Goal: Information Seeking & Learning: Find specific page/section

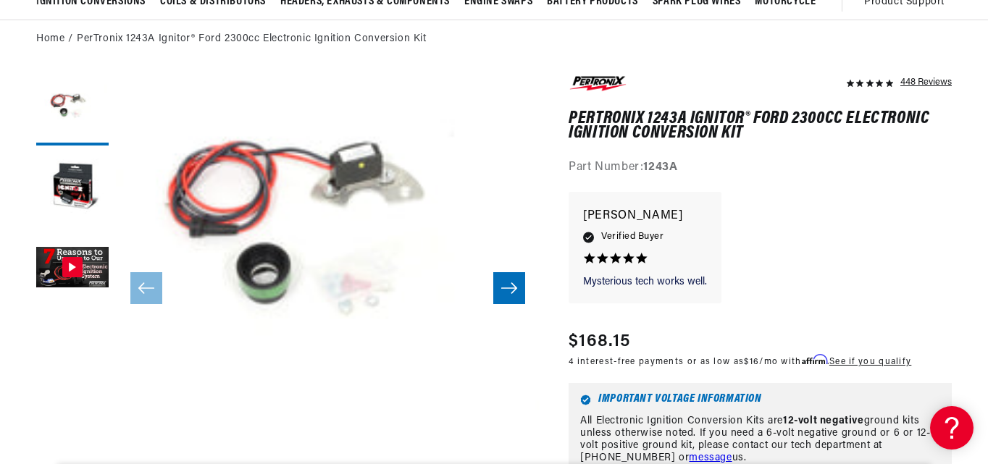
click at [514, 288] on icon "Slide right" at bounding box center [509, 288] width 16 height 11
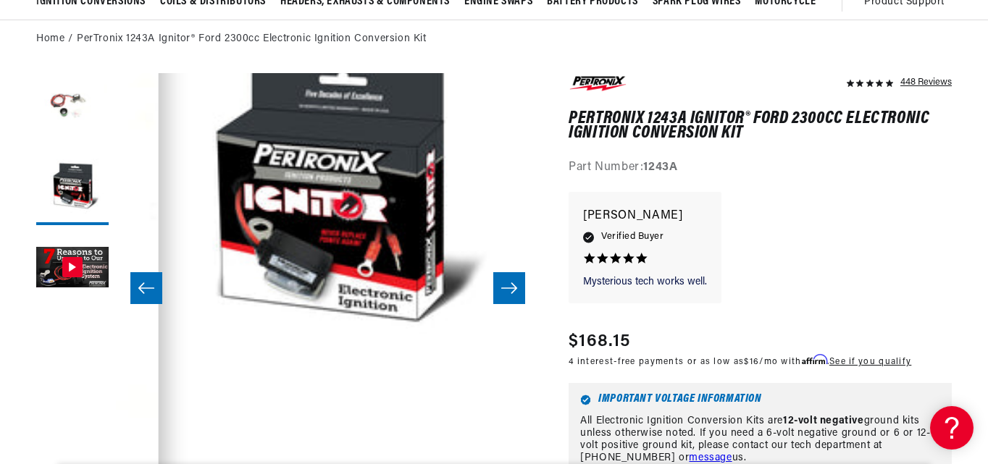
click at [514, 288] on icon "Slide right" at bounding box center [509, 288] width 16 height 11
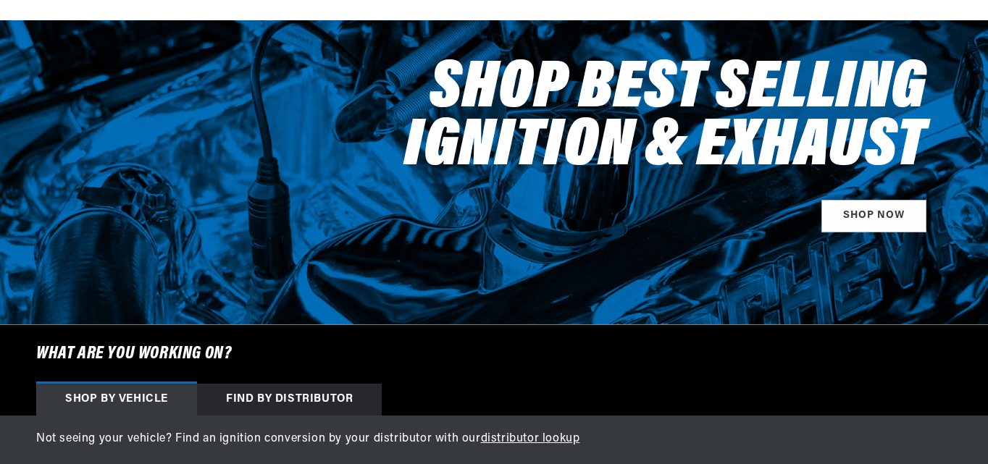
scroll to position [435, 0]
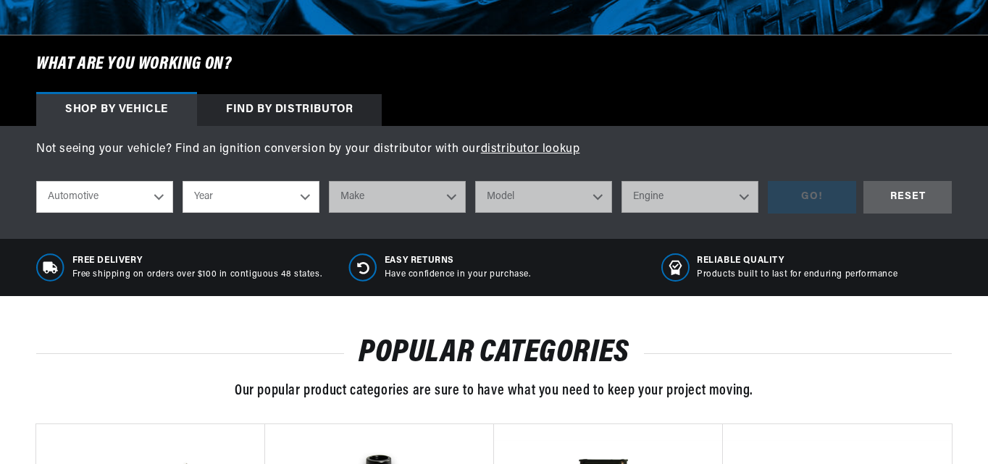
click at [311, 193] on select "Year 2026 2025 2024 2023 2022 2021 2020 2019 2018 2017 2016 2015 2014 2013 2012…" at bounding box center [251, 197] width 137 height 32
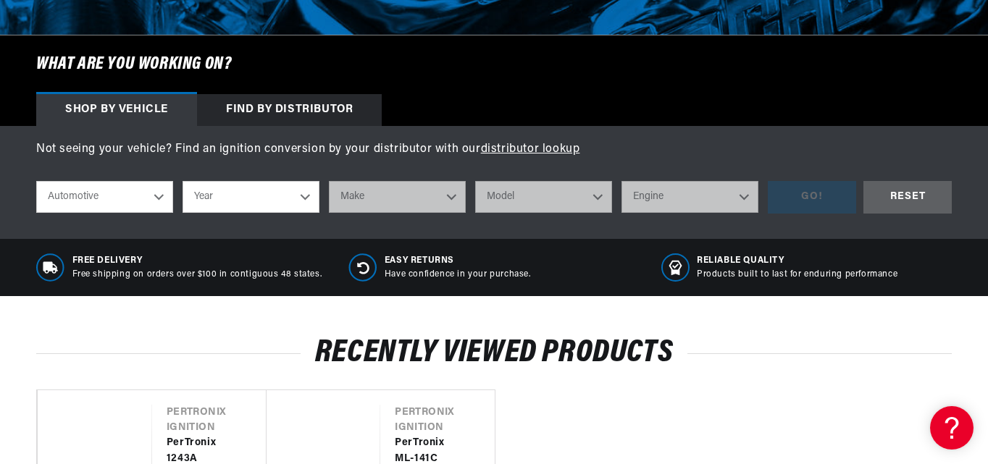
scroll to position [0, 439]
select select "1982"
click at [183, 181] on select "Year 2026 2025 2024 2023 2022 2021 2020 2019 2018 2017 2016 2015 2014 2013 2012…" at bounding box center [251, 197] width 137 height 32
select select "1982"
click at [454, 195] on select "Make American Motors Avanti Buick Cadillac Checker Chevrolet Chrysler Dodge For…" at bounding box center [397, 197] width 137 height 32
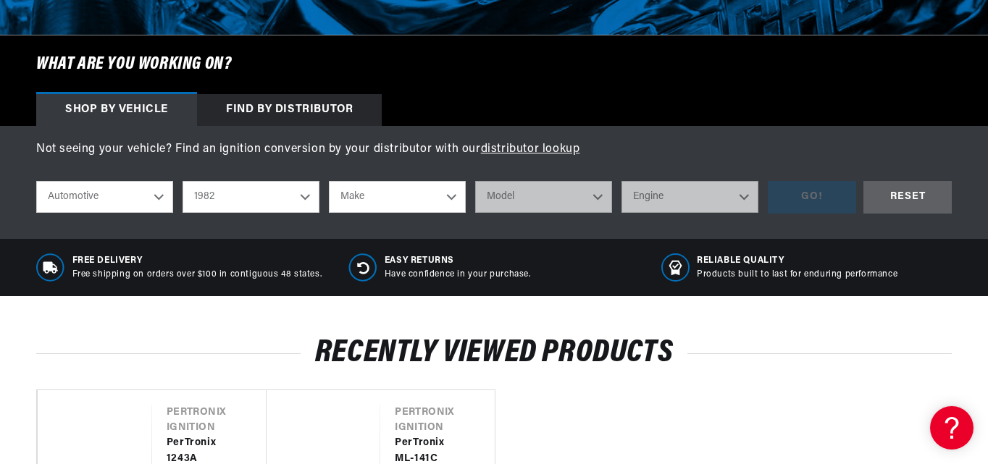
select select "Ford"
click at [329, 181] on select "Make American Motors Avanti Buick Cadillac Checker Chevrolet Chrysler Dodge For…" at bounding box center [397, 197] width 137 height 32
select select "Ford"
click at [601, 198] on select "Model Bronco E-100 Econoline E-100 Econoline Club Wagon E-150 Econoline E-150 E…" at bounding box center [543, 197] width 137 height 32
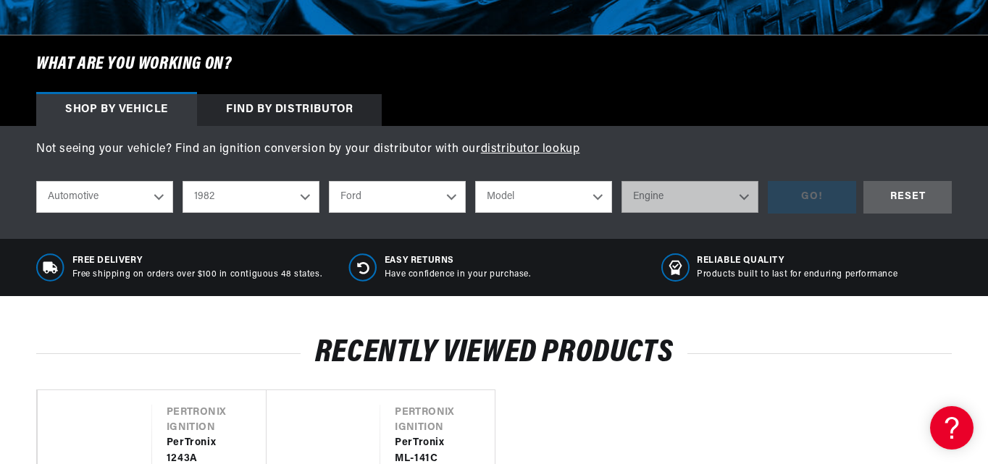
select select "Mustang"
click at [475, 181] on select "Model Bronco E-100 Econoline E-100 Econoline Club Wagon E-150 Econoline E-150 E…" at bounding box center [543, 197] width 137 height 32
select select "Mustang"
click at [746, 197] on select "Engine 2.3L 4.2L 5.0L" at bounding box center [689, 197] width 137 height 32
select select "2.3L"
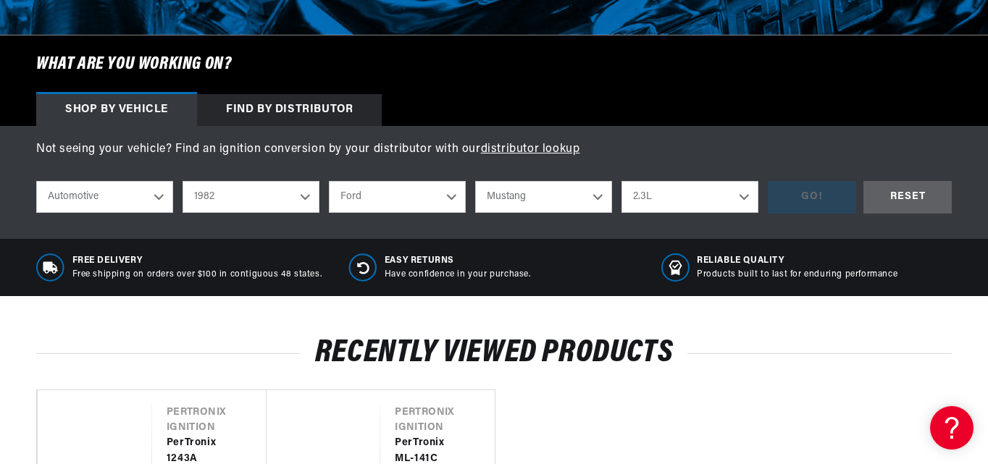
click at [621, 181] on select "Engine 2.3L 4.2L 5.0L" at bounding box center [689, 197] width 137 height 32
select select "2.3L"
click at [816, 198] on div "GO!" at bounding box center [812, 197] width 88 height 33
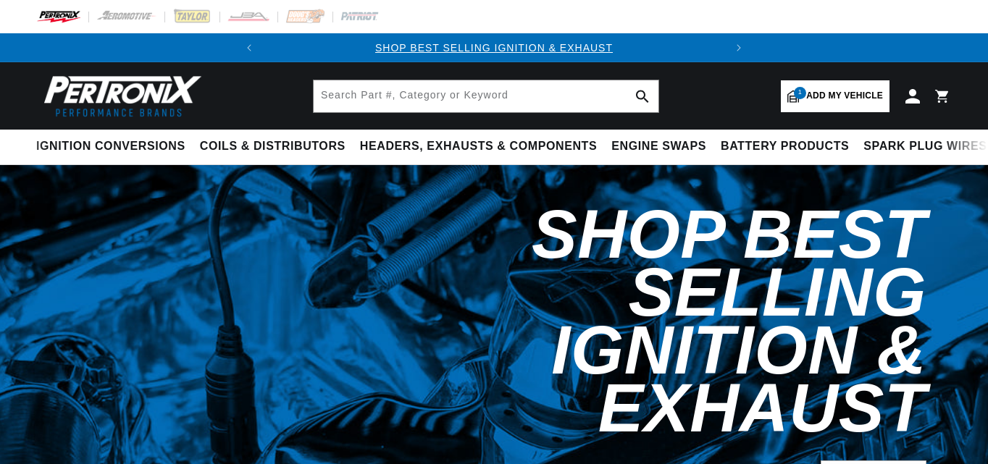
select select "1982"
select select "Ford"
select select "Mustang"
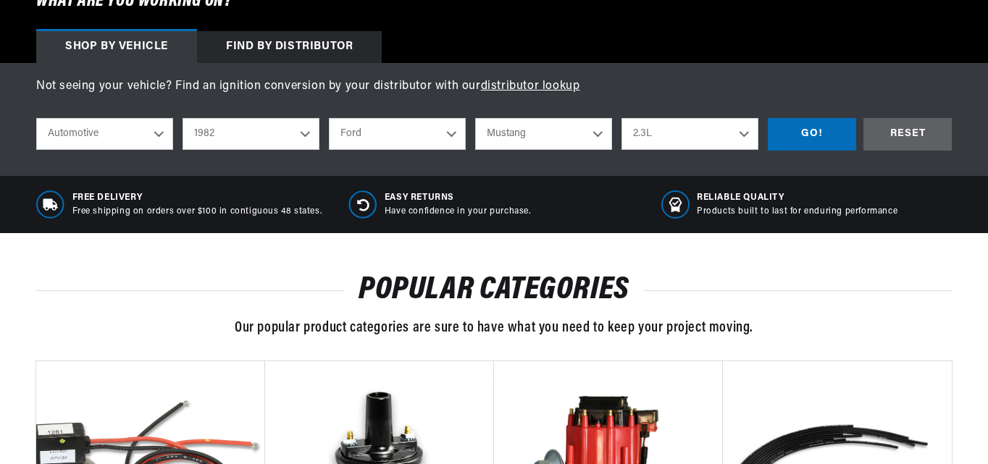
click at [300, 137] on select "2026 2025 2024 2023 2022 2021 2020 2019 2018 2017 2016 2015 2014 2013 2012 2011…" at bounding box center [251, 134] width 137 height 32
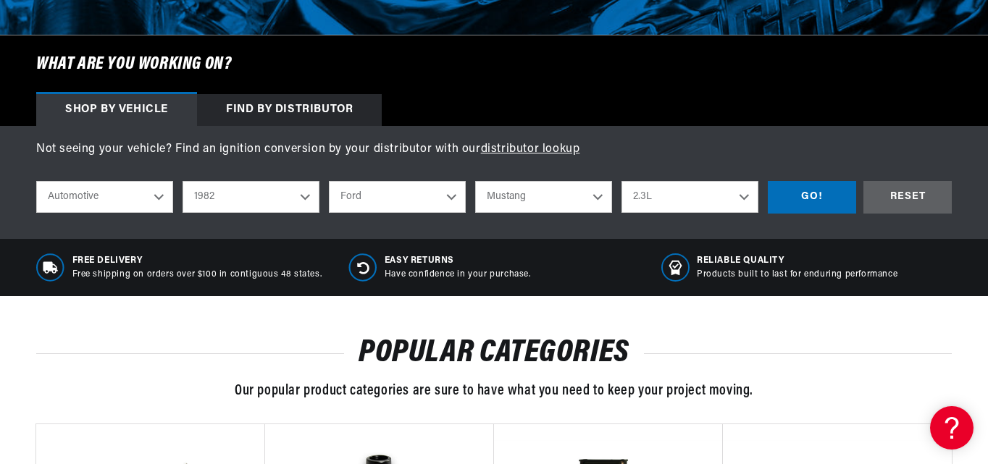
scroll to position [0, 0]
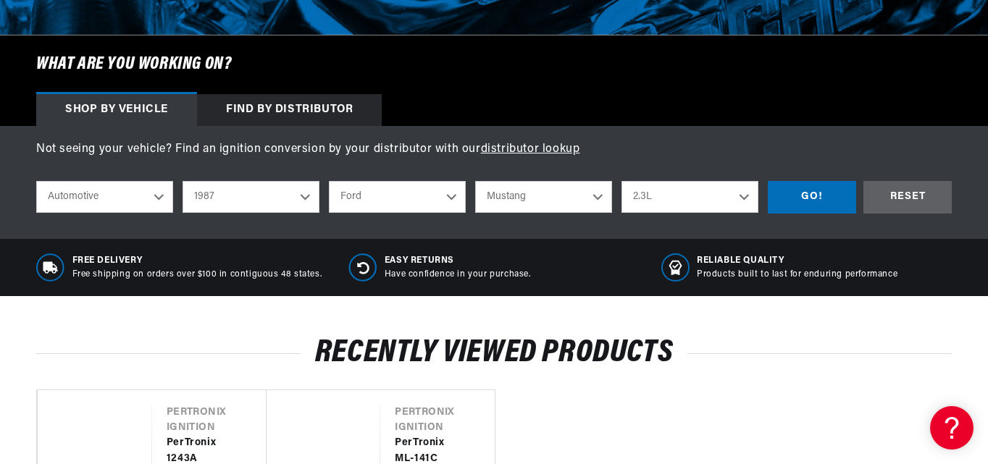
click at [183, 181] on select "2026 2025 2024 2023 2022 2021 2020 2019 2018 2017 2016 2015 2014 2013 2012 2011…" at bounding box center [251, 197] width 137 height 32
select select "1987"
click at [598, 204] on select "Bronco Bronco II Country Squire E-150 Econoline E-150 Econoline Club Wagon E-25…" at bounding box center [543, 197] width 137 height 32
click at [475, 181] on select "Bronco Bronco II Country Squire E-150 Econoline E-150 Econoline Club Wagon E-25…" at bounding box center [543, 197] width 137 height 32
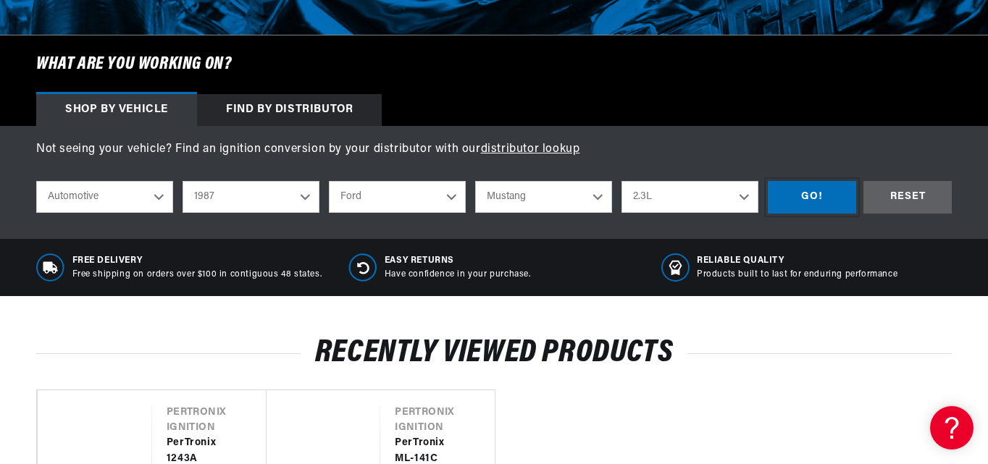
click at [813, 192] on div "GO!" at bounding box center [812, 197] width 88 height 33
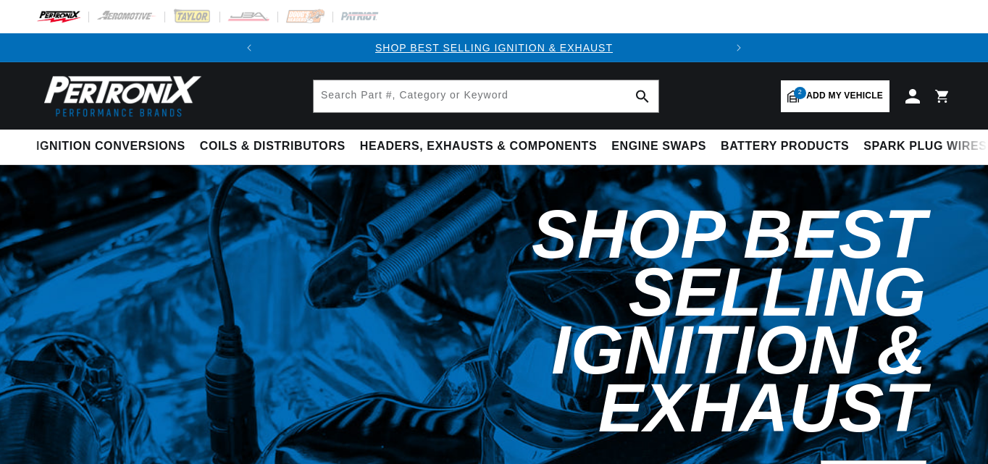
select select "1987"
select select "Ford"
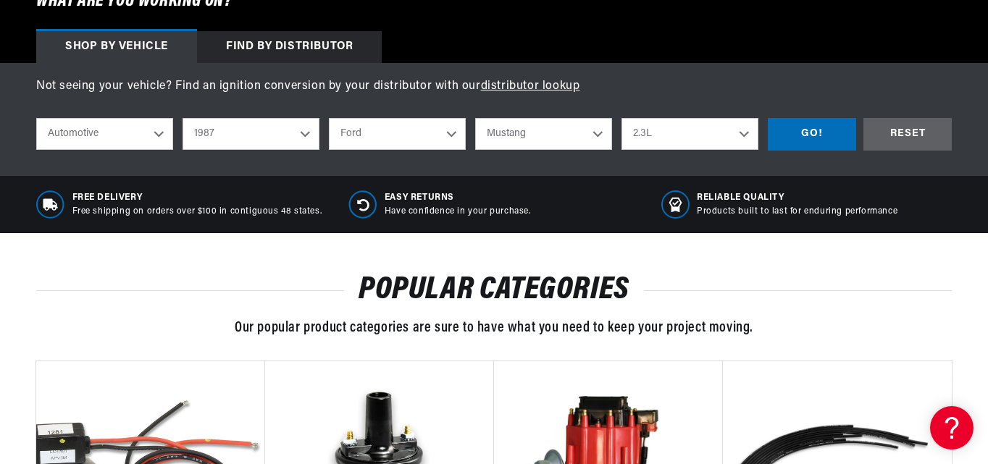
click at [593, 135] on div "Not seeing your vehicle? Find an ignition conversion by your distributor with o…" at bounding box center [494, 119] width 988 height 113
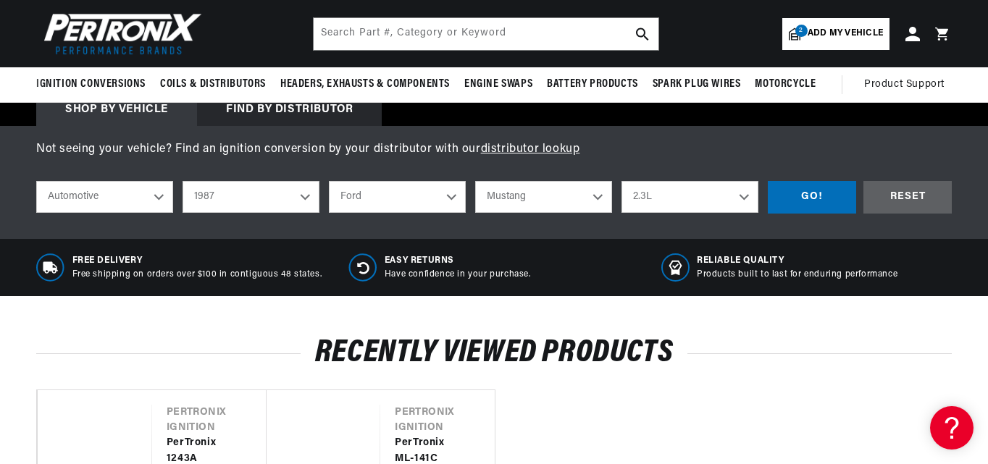
click at [590, 186] on select "Bronco Bronco II Country Squire E-150 Econoline E-150 Econoline Club Wagon E-25…" at bounding box center [543, 197] width 137 height 32
click at [475, 181] on select "Bronco Bronco II Country Squire E-150 Econoline E-150 Econoline Club Wagon E-25…" at bounding box center [543, 197] width 137 height 32
select select "Ranger"
click at [744, 198] on select "2.0L 2.3L 2.9L" at bounding box center [689, 197] width 137 height 32
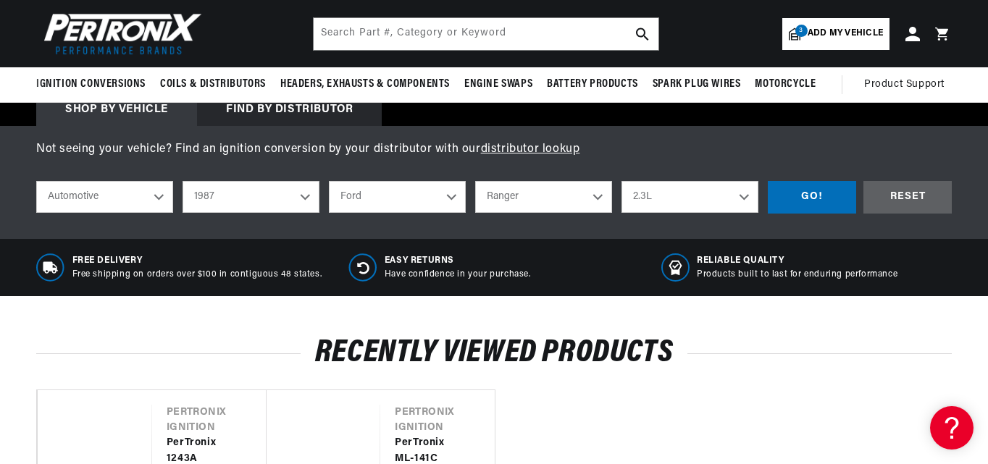
click at [744, 198] on select "2.0L 2.3L 2.9L" at bounding box center [689, 197] width 137 height 32
click at [821, 198] on div "GO!" at bounding box center [812, 197] width 88 height 33
